Goal: Task Accomplishment & Management: Use online tool/utility

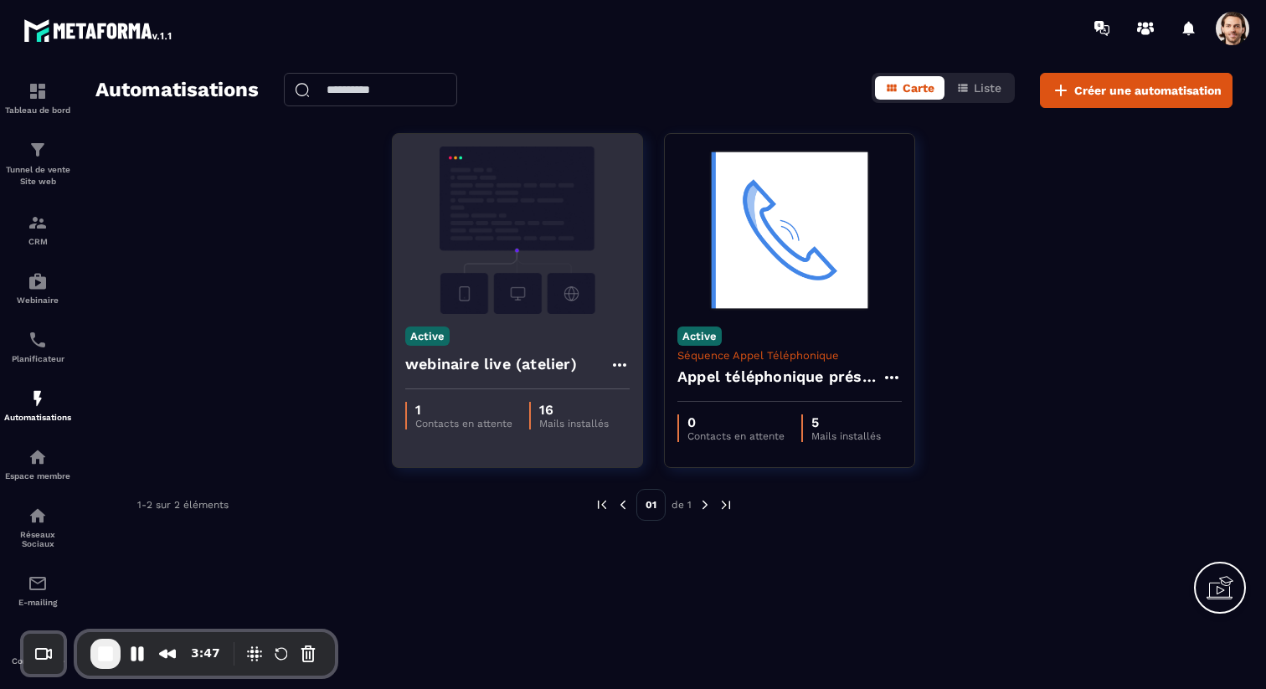
click at [450, 364] on h4 "webinaire live (atelier)" at bounding box center [491, 363] width 172 height 23
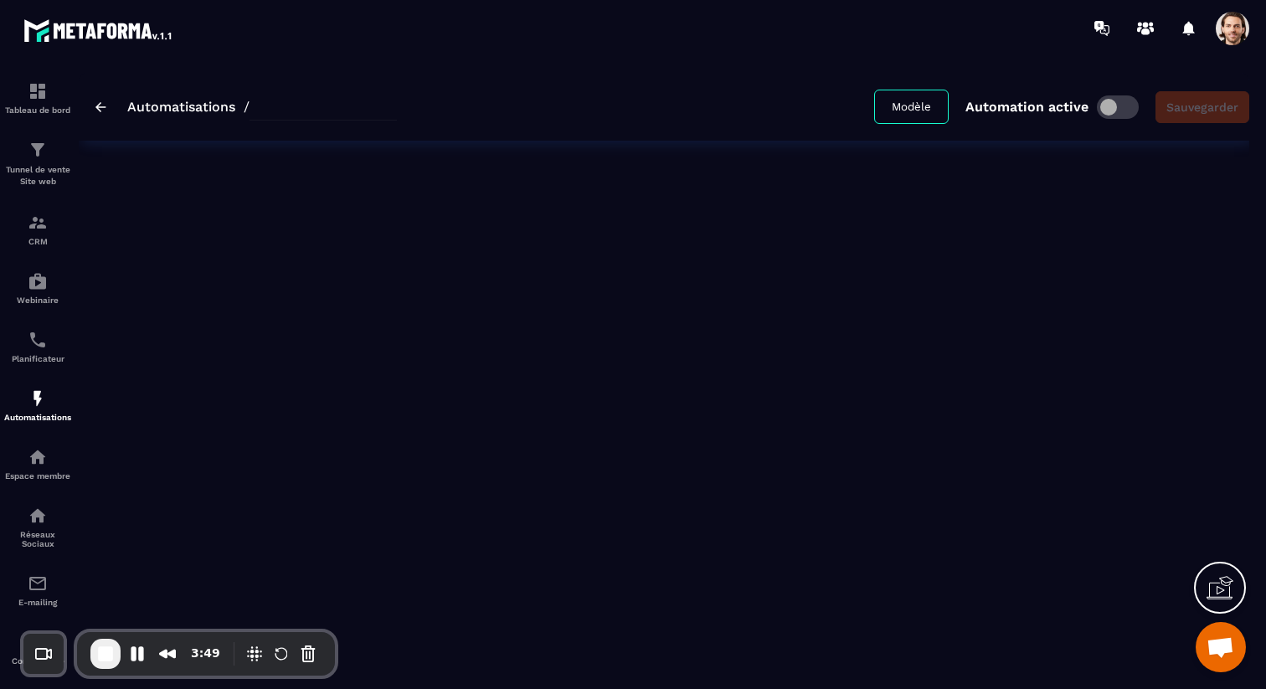
type input "**********"
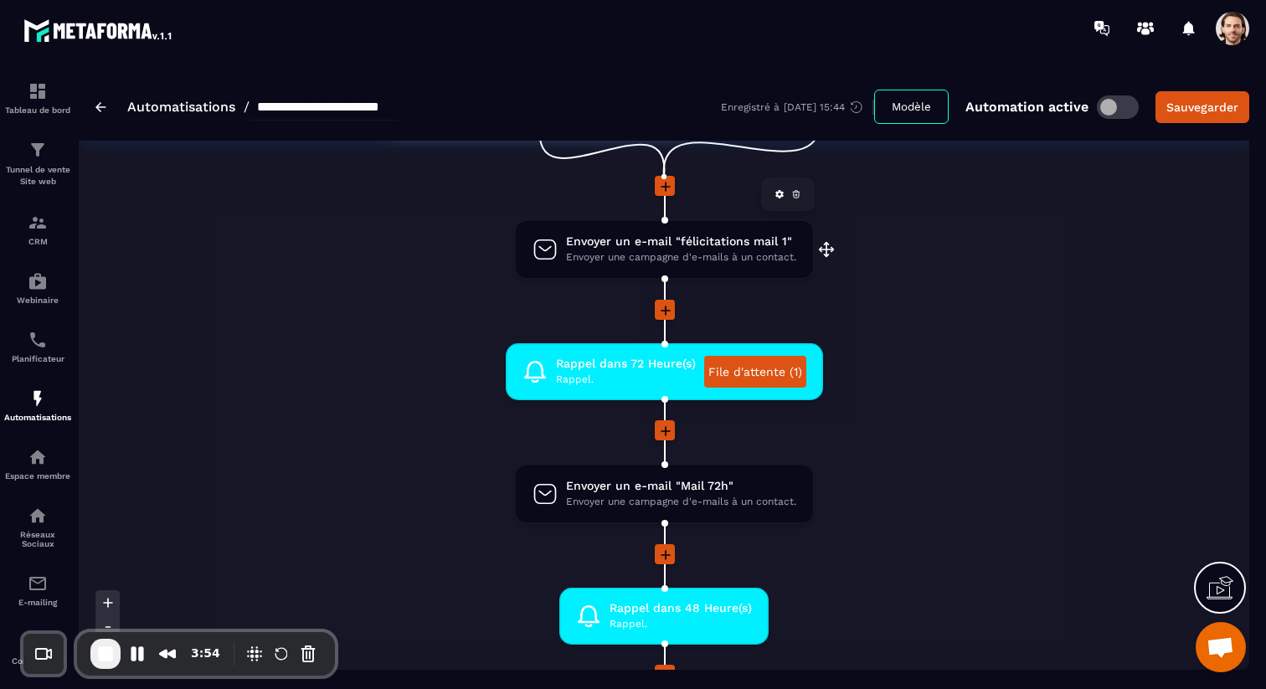
click at [655, 249] on span "Envoyer un e-mail "félicitations mail 1"" at bounding box center [681, 242] width 230 height 16
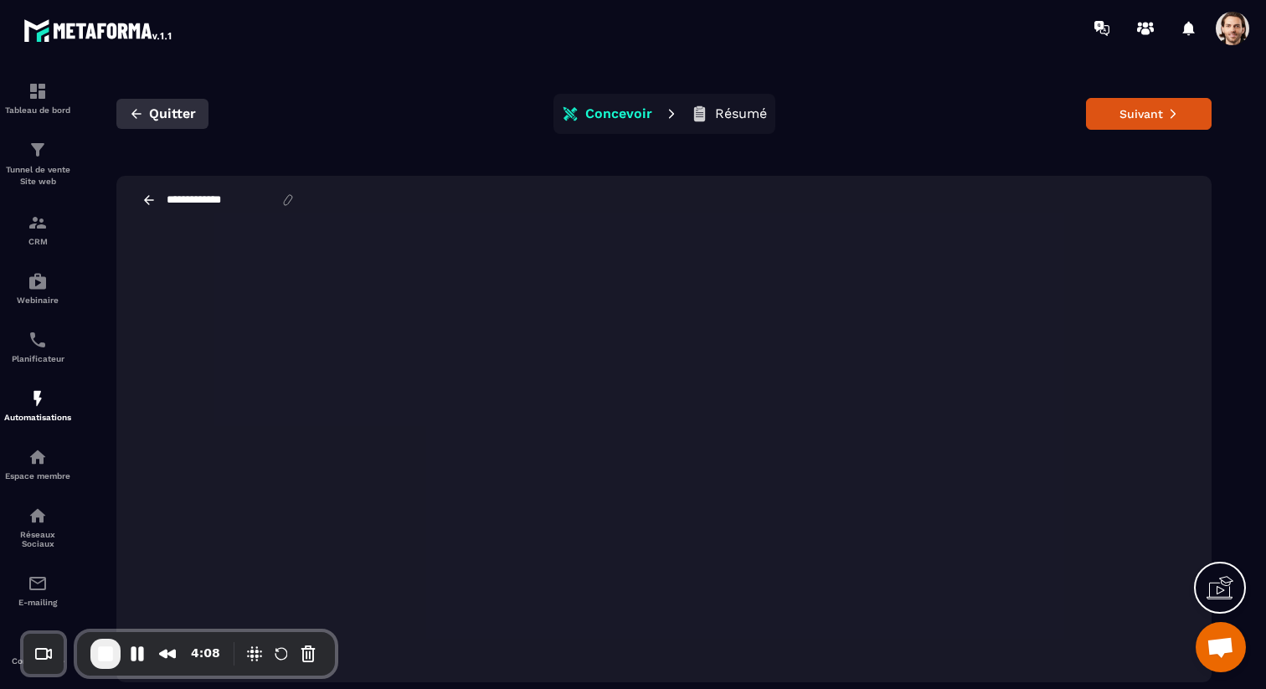
click at [153, 116] on span "Quitter" at bounding box center [172, 113] width 47 height 17
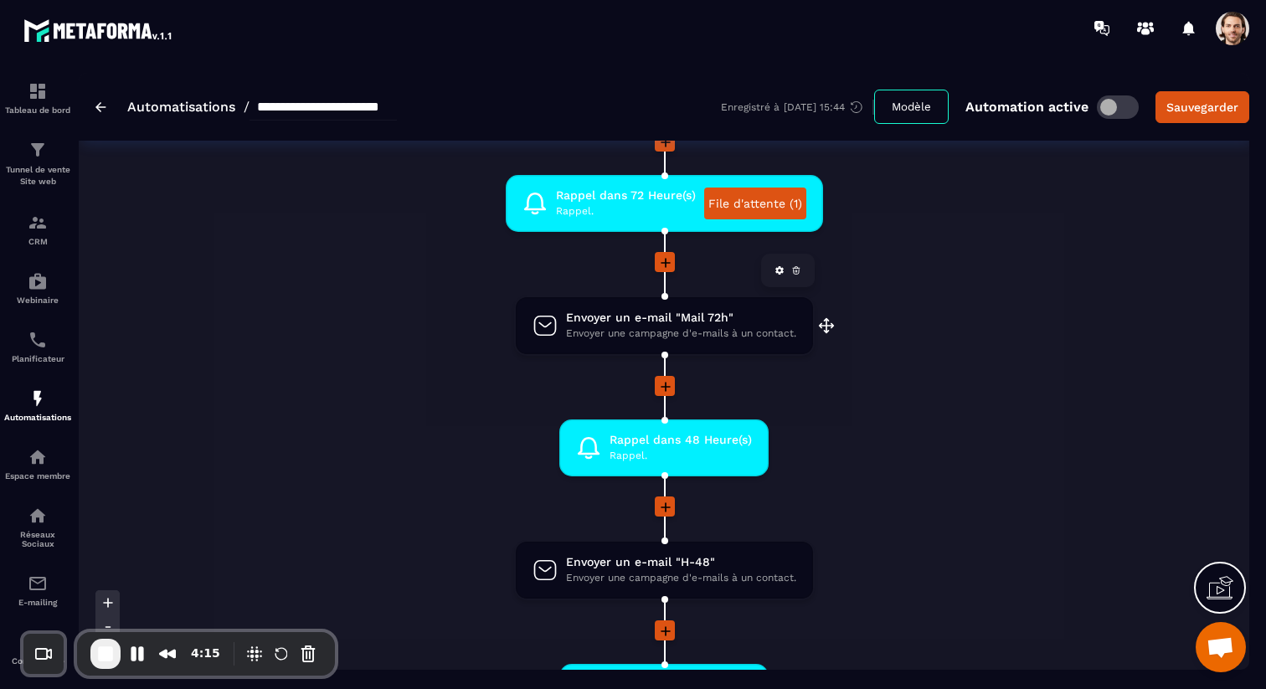
scroll to position [300, 0]
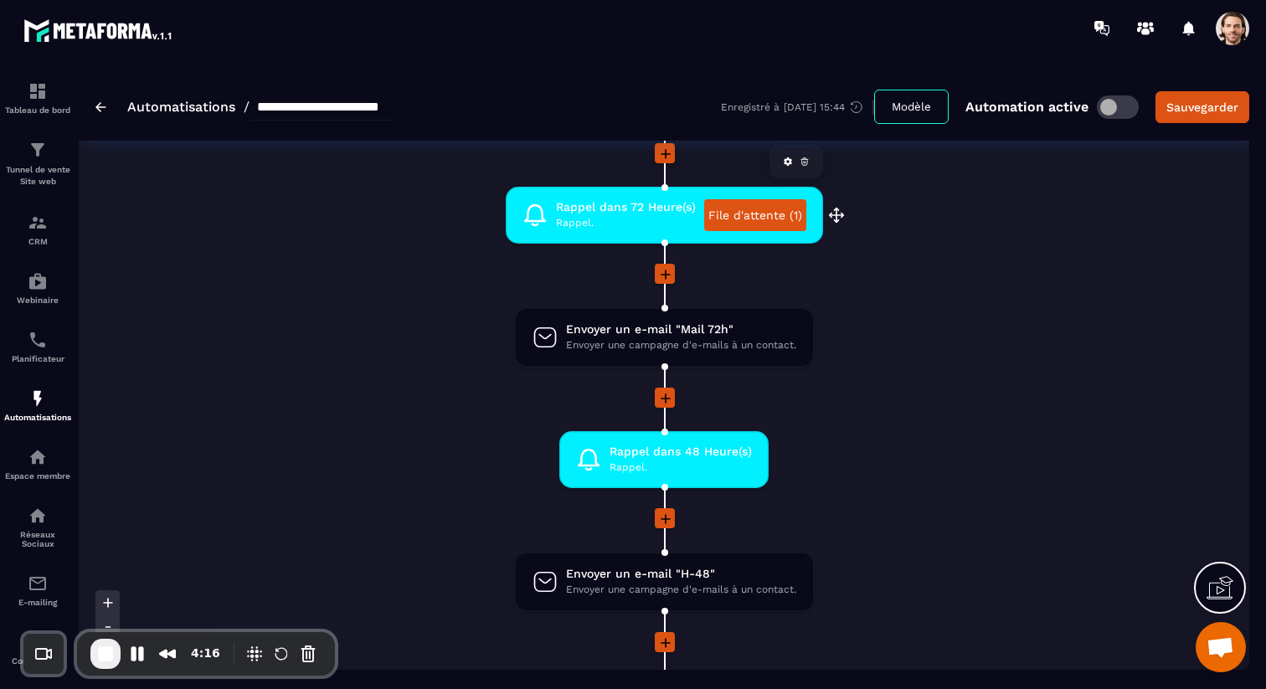
click at [753, 218] on link "File d'attente (1)" at bounding box center [755, 215] width 102 height 32
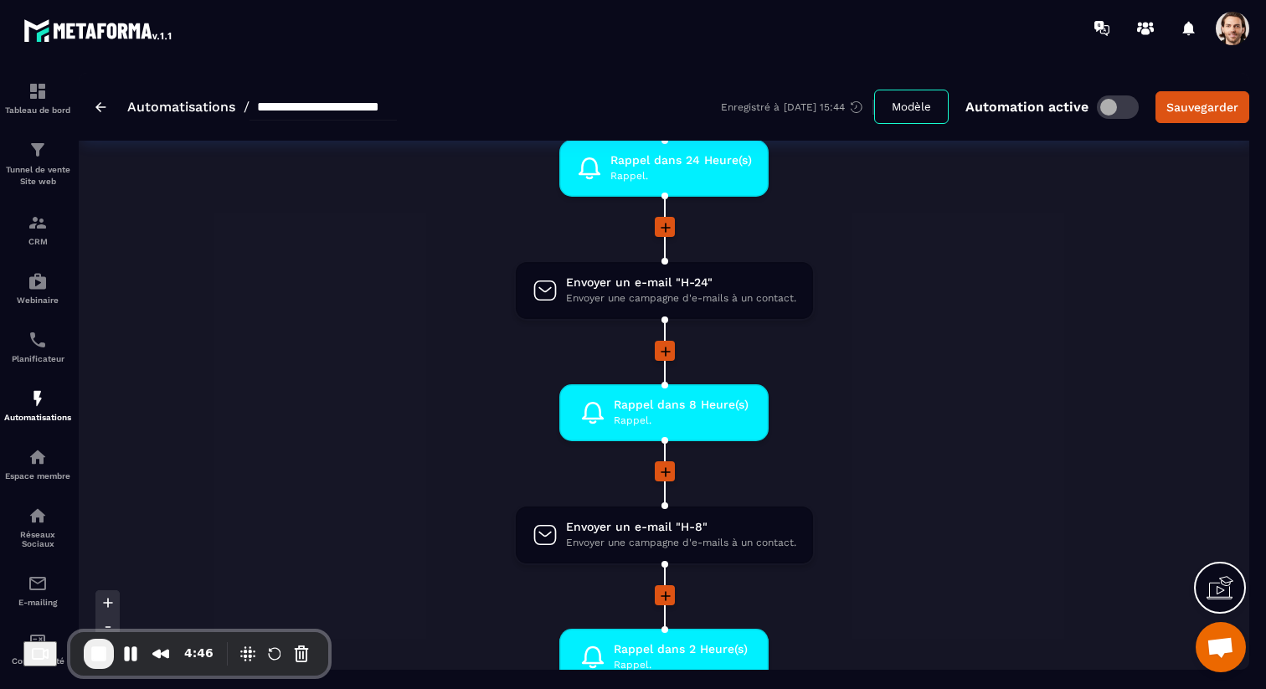
scroll to position [0, 0]
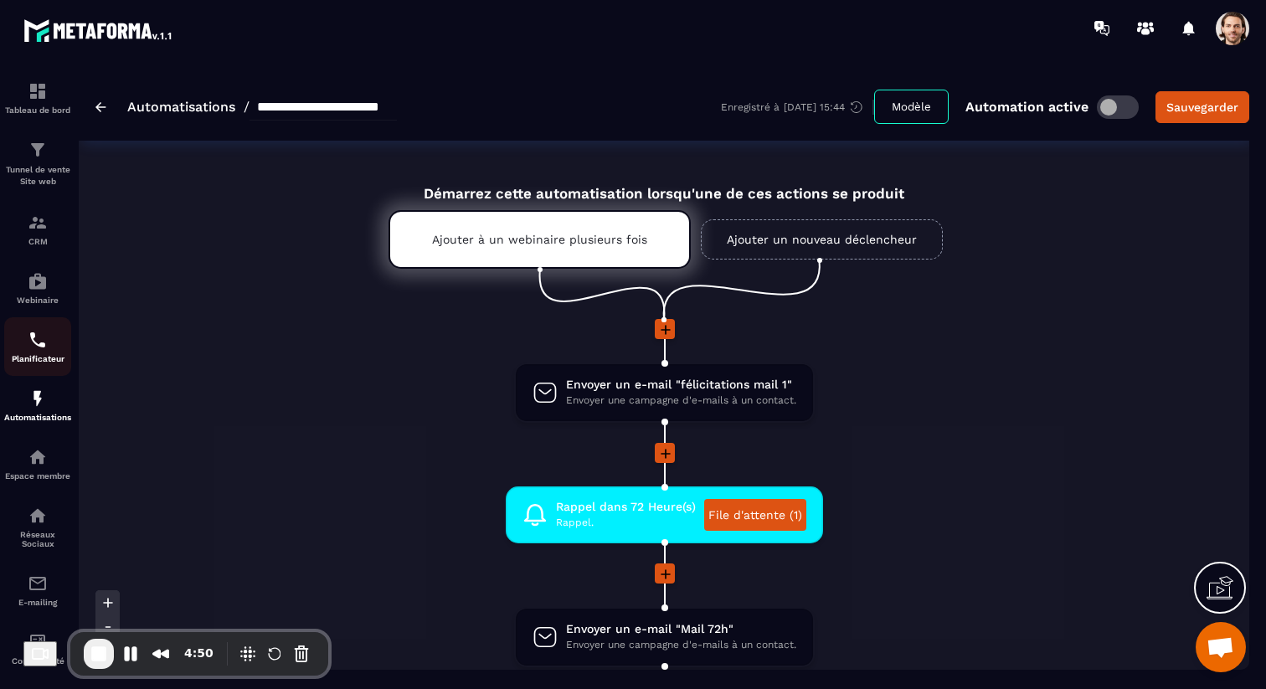
click at [32, 362] on p "Planificateur" at bounding box center [37, 358] width 67 height 9
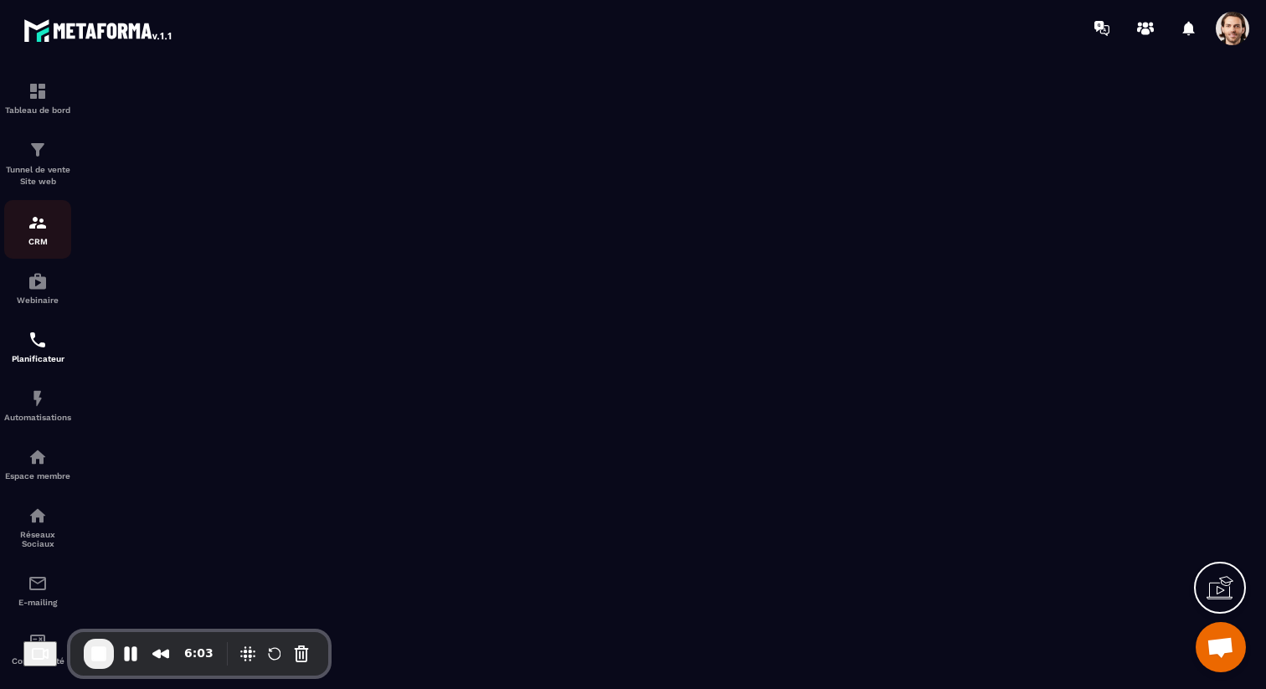
click at [39, 227] on img at bounding box center [38, 223] width 20 height 20
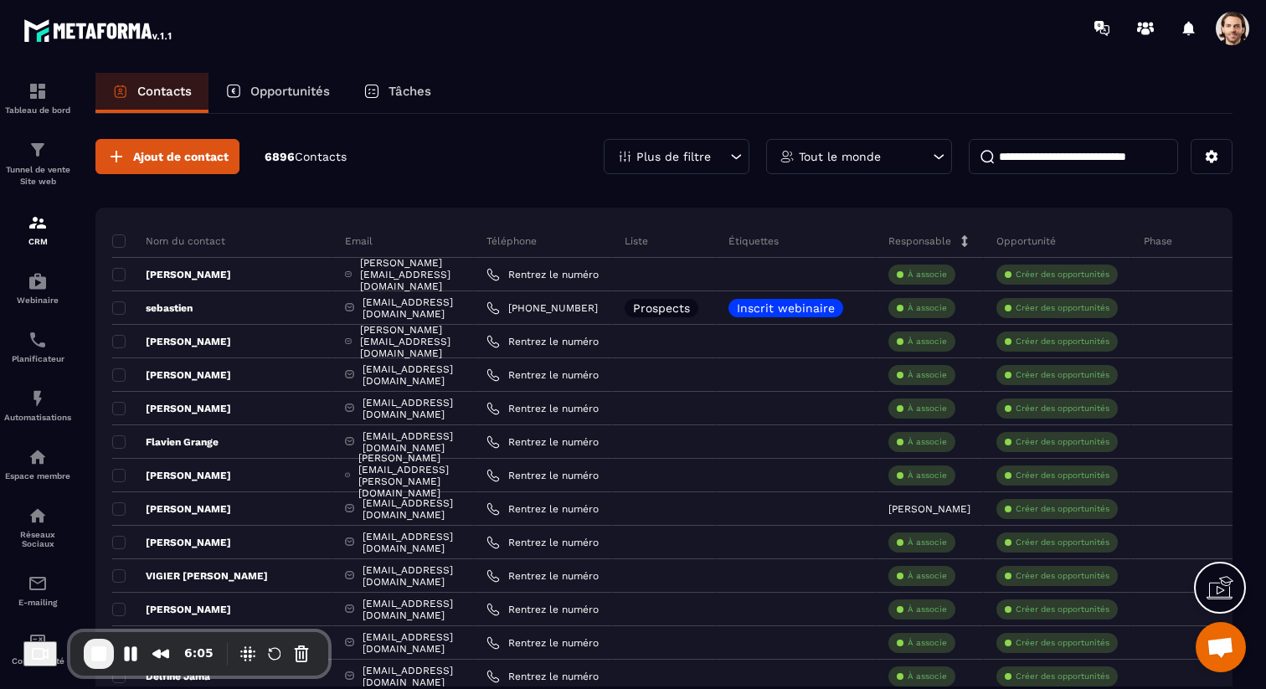
click at [414, 91] on p "Tâches" at bounding box center [409, 91] width 43 height 15
